Goal: Transaction & Acquisition: Purchase product/service

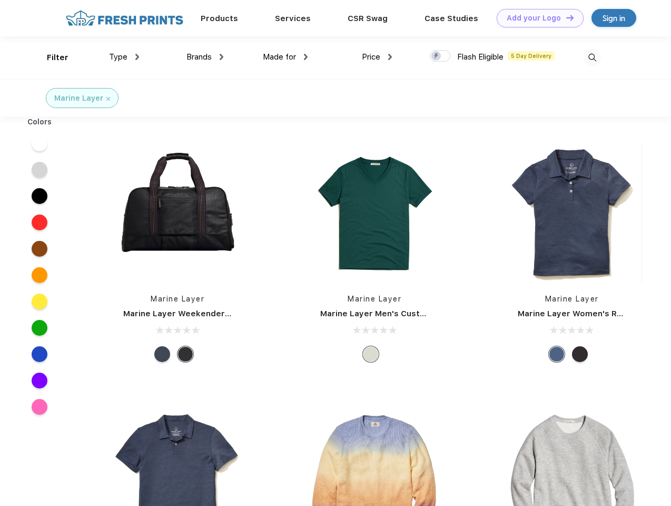
click at [537, 18] on link "Add your Logo Design Tool" at bounding box center [540, 18] width 87 height 18
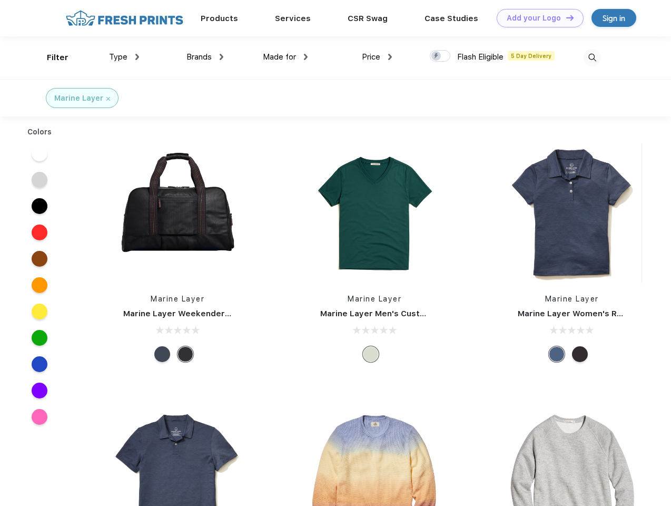
click at [0, 0] on div "Design Tool" at bounding box center [0, 0] width 0 height 0
click at [566, 17] on link "Add your Logo Design Tool" at bounding box center [540, 18] width 87 height 18
click at [51, 57] on div "Filter" at bounding box center [58, 58] width 22 height 12
click at [124, 57] on span "Type" at bounding box center [118, 56] width 18 height 9
click at [205, 57] on span "Brands" at bounding box center [199, 56] width 25 height 9
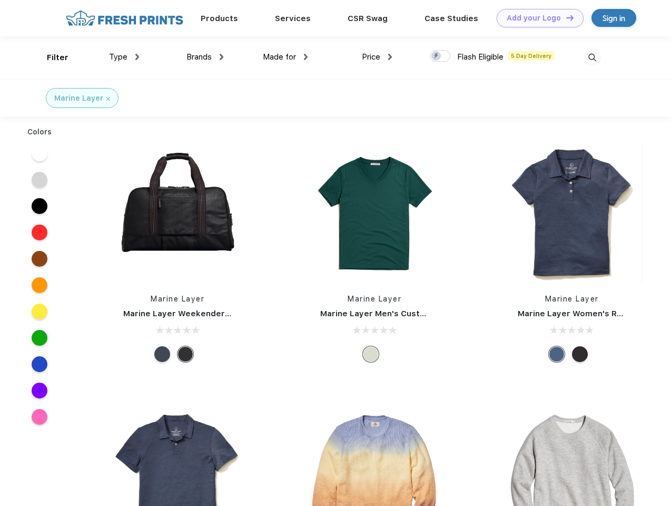
click at [286, 57] on span "Made for" at bounding box center [279, 56] width 33 height 9
click at [377, 57] on span "Price" at bounding box center [371, 56] width 18 height 9
click at [441, 56] on div at bounding box center [440, 56] width 21 height 12
click at [437, 56] on input "checkbox" at bounding box center [433, 53] width 7 height 7
click at [592, 57] on img at bounding box center [592, 57] width 17 height 17
